Goal: Find specific page/section: Find specific page/section

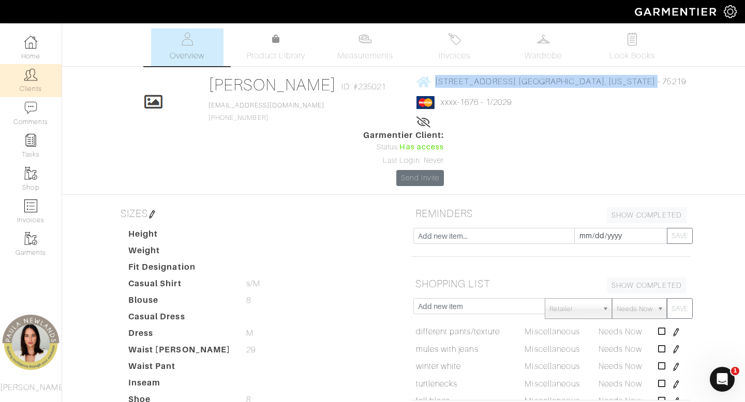
click at [29, 77] on img at bounding box center [30, 74] width 13 height 13
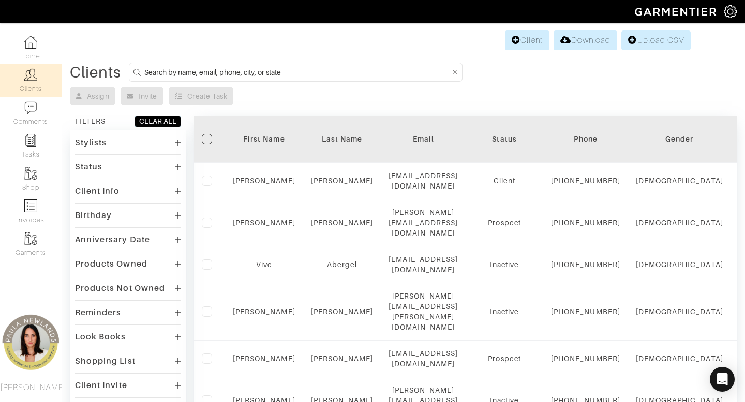
click at [380, 74] on input at bounding box center [297, 72] width 306 height 13
type input "barbara"
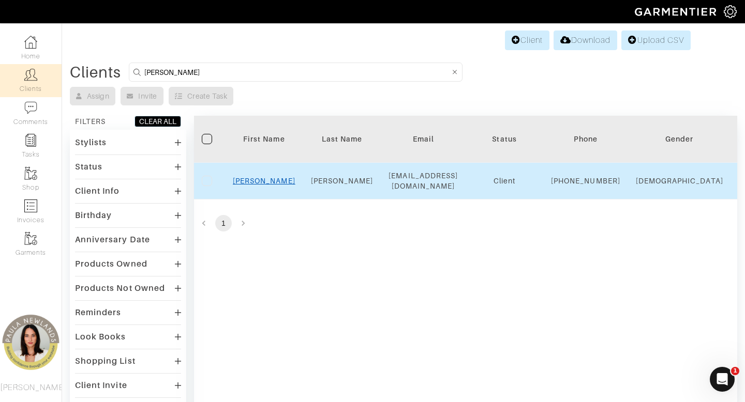
click at [272, 185] on link "Barbara" at bounding box center [264, 181] width 63 height 8
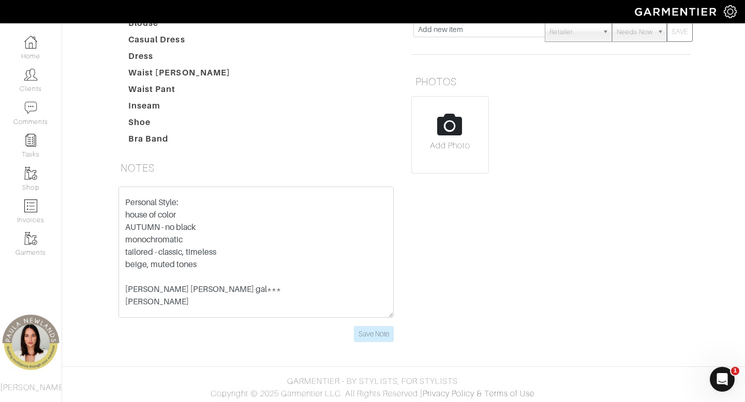
scroll to position [229, 0]
